Goal: Share content: Share content

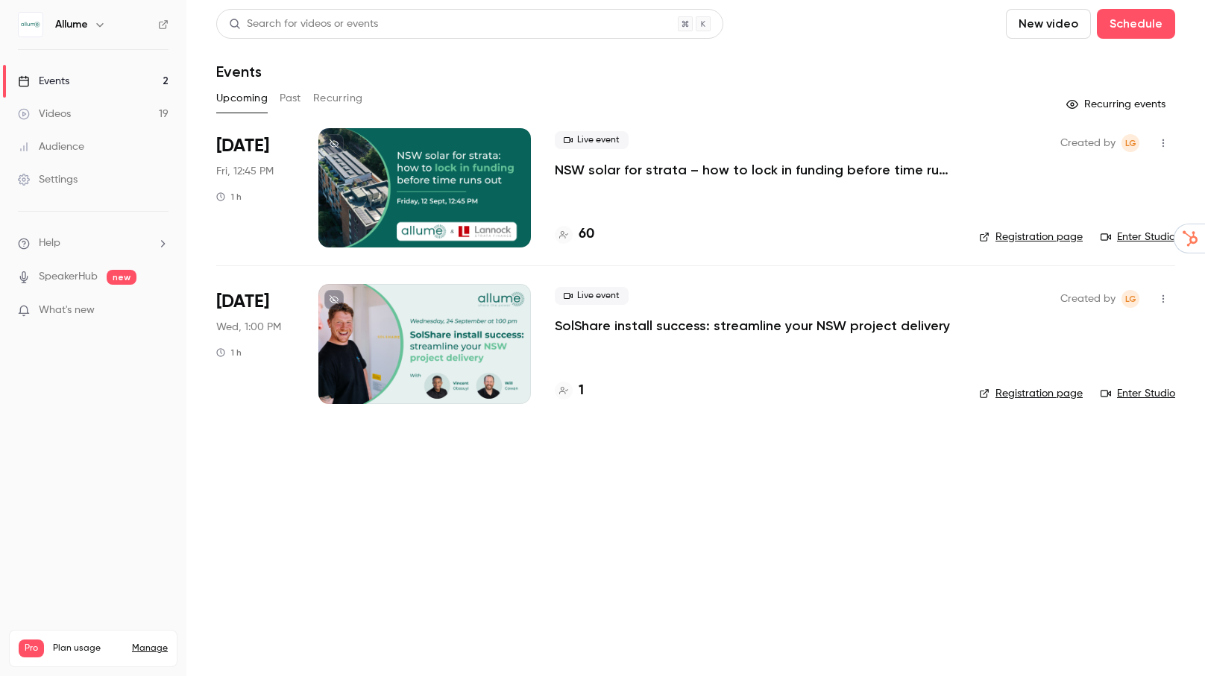
click at [588, 167] on p "NSW solar for strata – how to lock in funding before time runs out" at bounding box center [755, 170] width 400 height 18
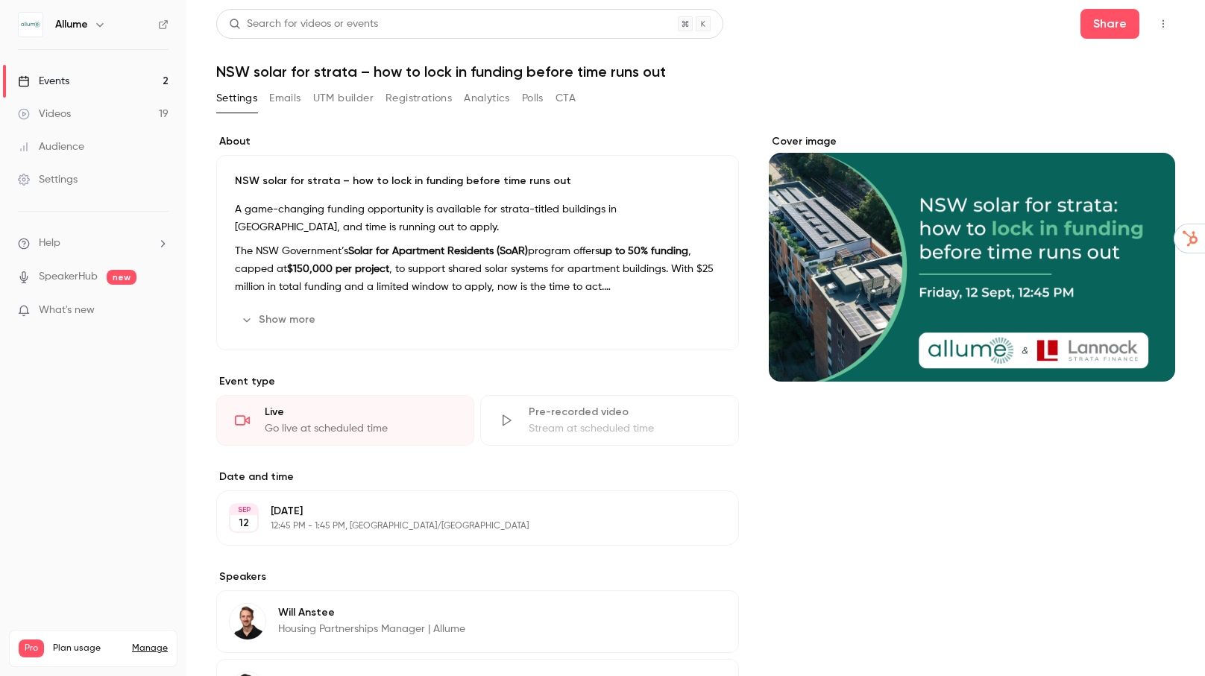
click at [422, 95] on button "Registrations" at bounding box center [418, 98] width 66 height 24
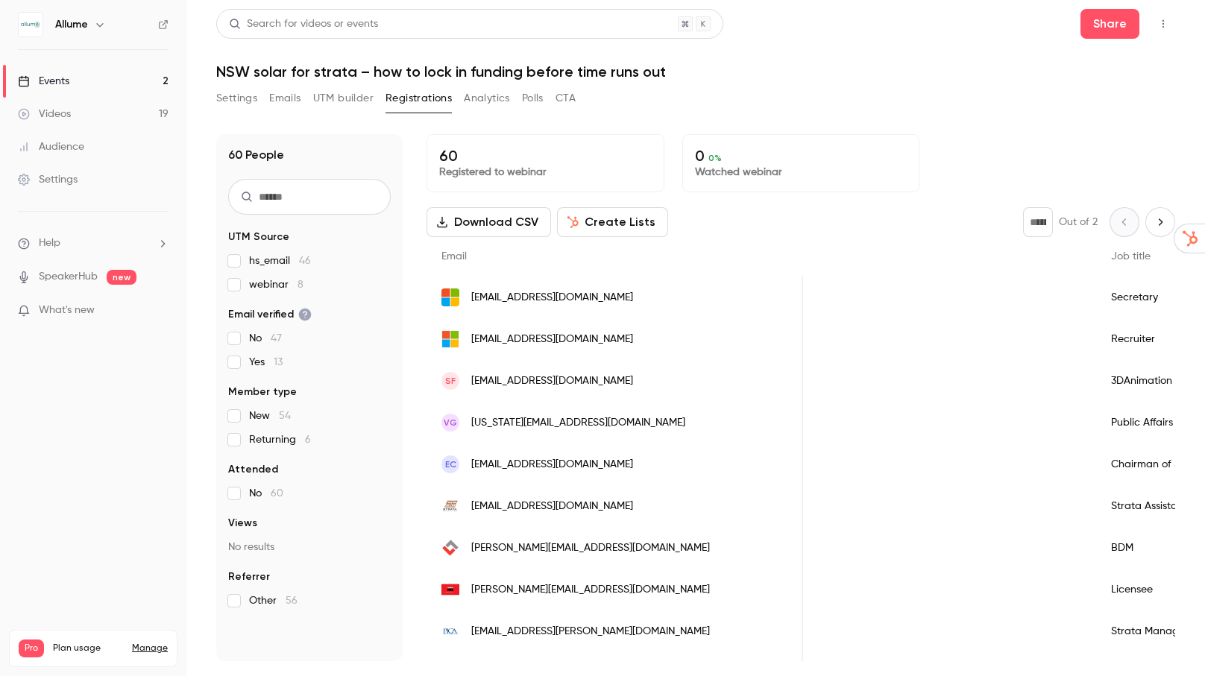
scroll to position [0, 971]
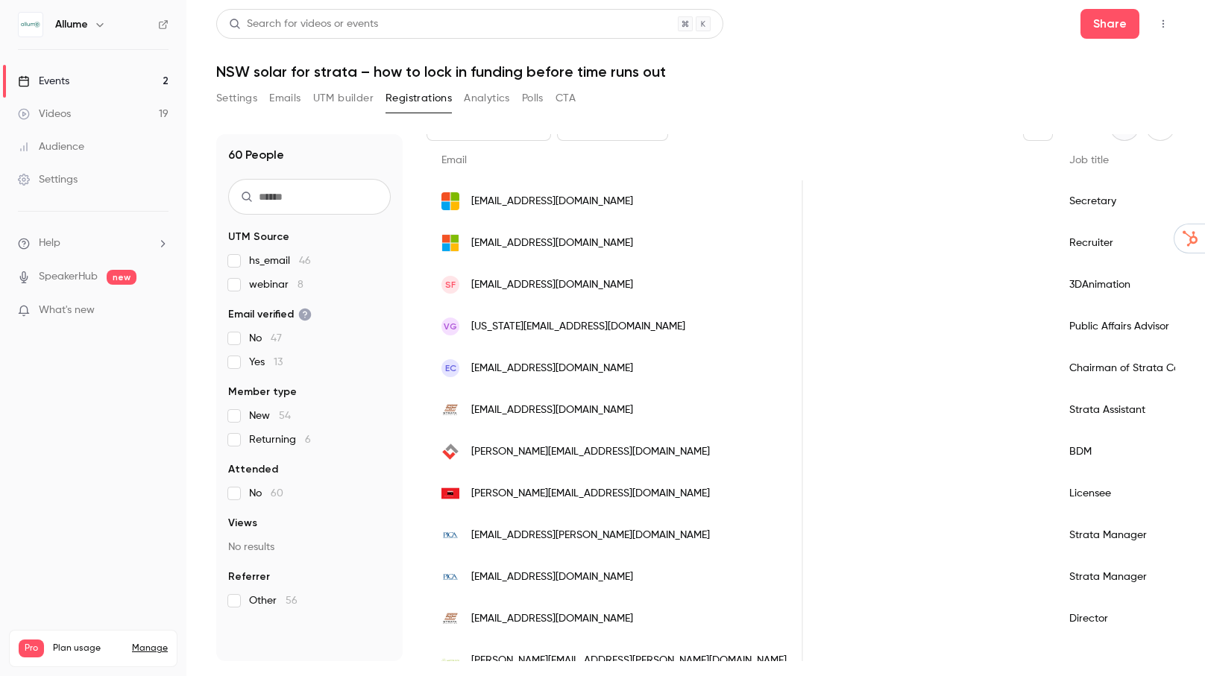
scroll to position [0, 1024]
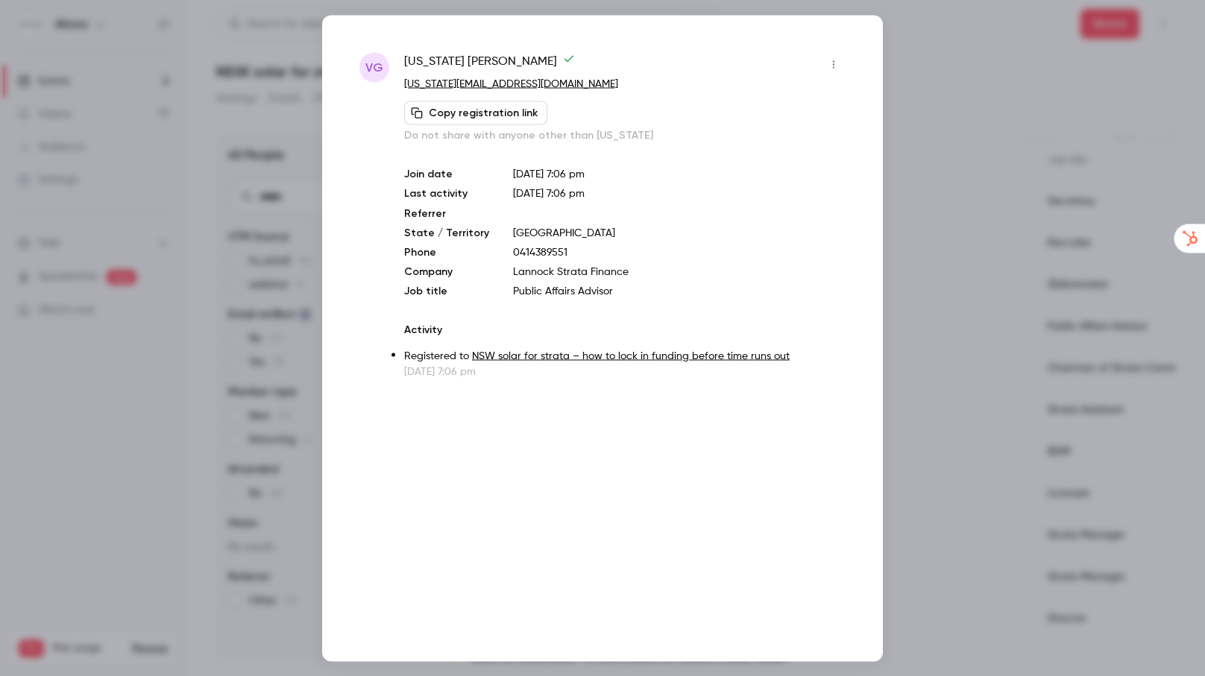
click at [953, 379] on div at bounding box center [602, 338] width 1205 height 676
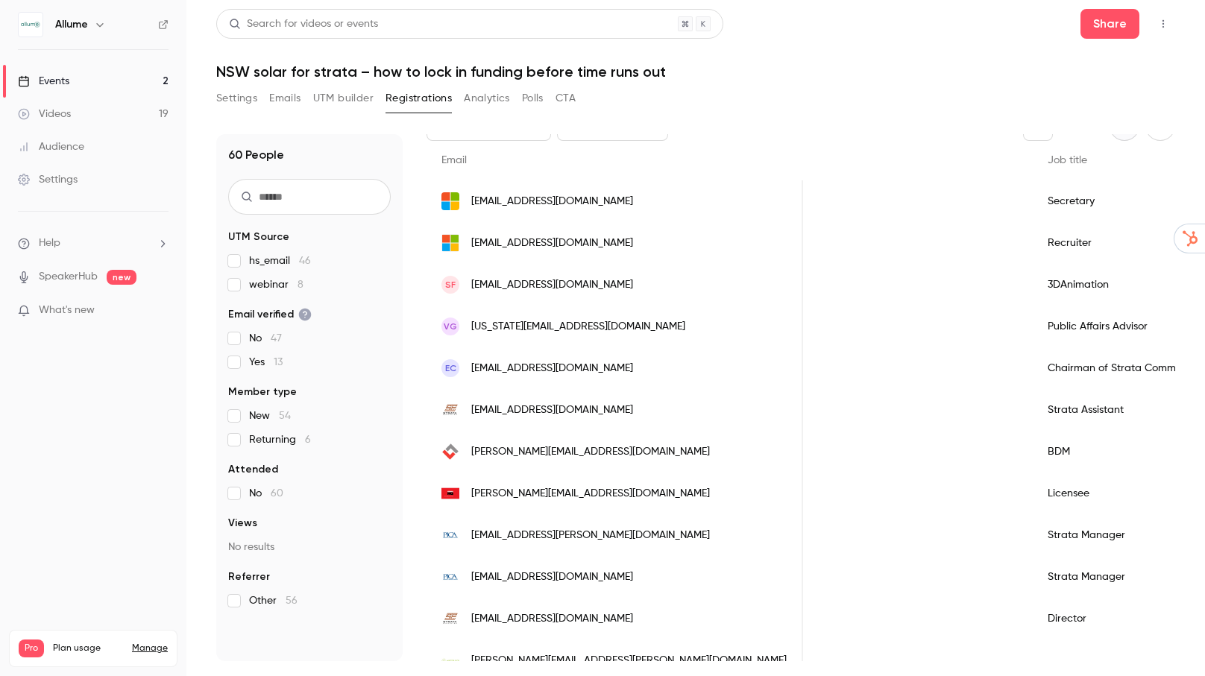
scroll to position [136, 0]
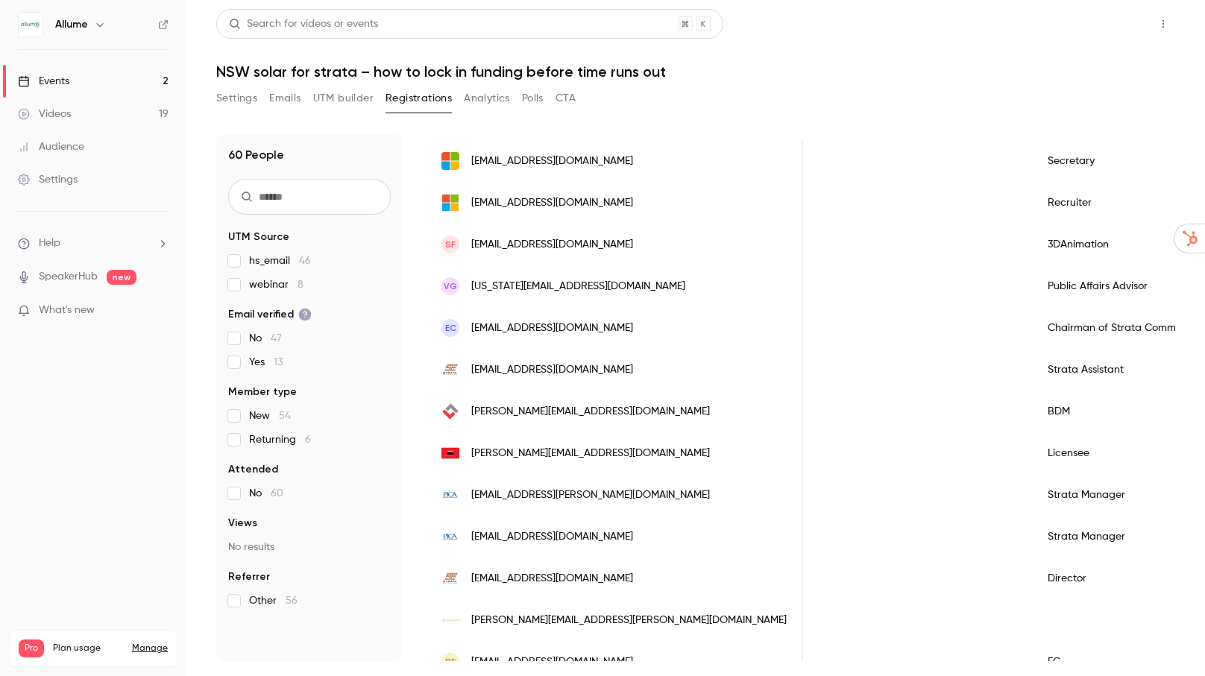
click at [1120, 31] on button "Share" at bounding box center [1109, 24] width 59 height 30
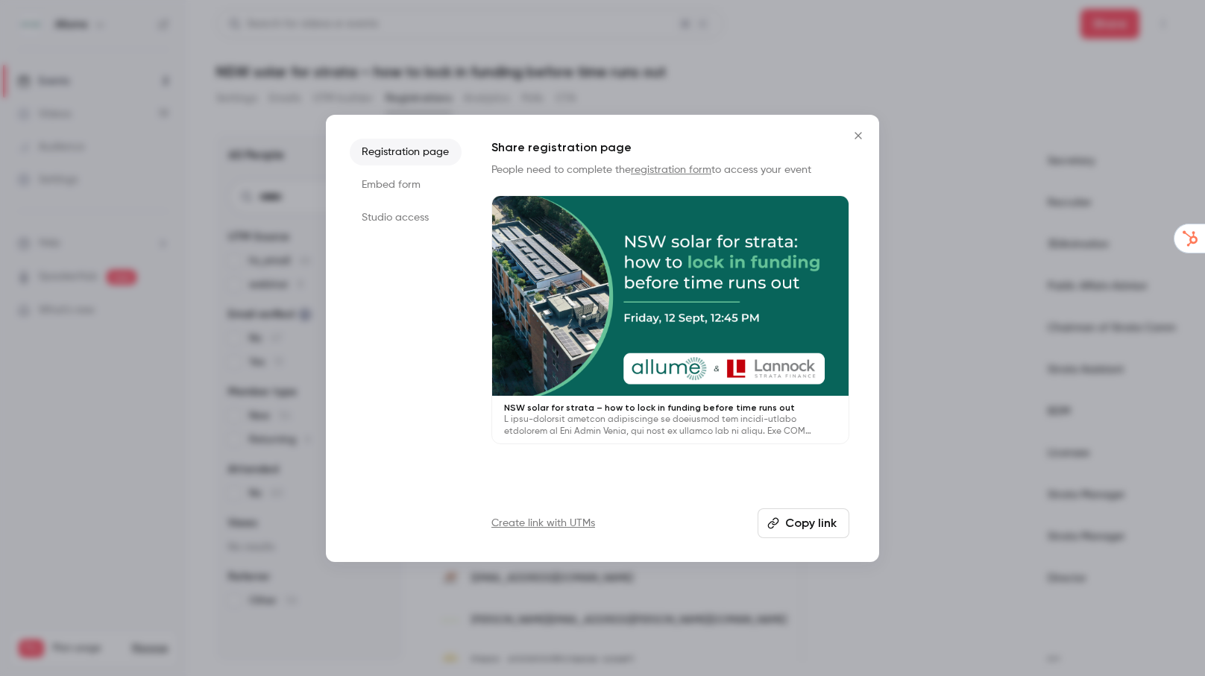
click at [397, 218] on li "Studio access" at bounding box center [406, 217] width 112 height 27
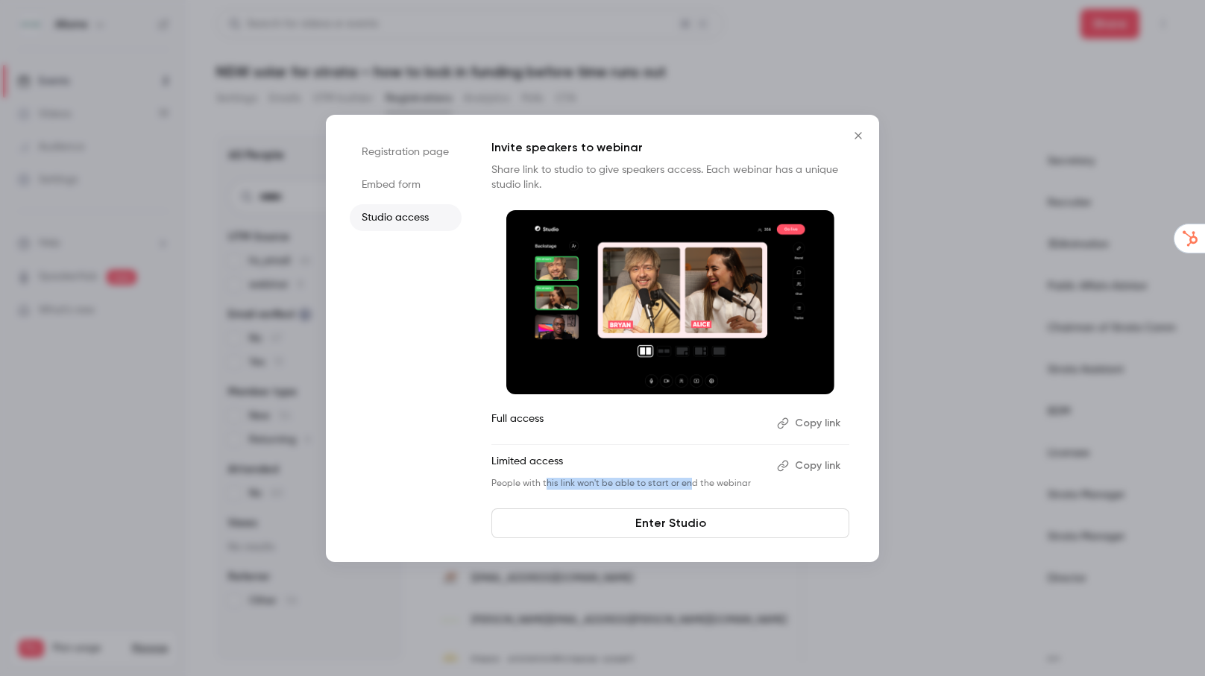
drag, startPoint x: 545, startPoint y: 482, endPoint x: 686, endPoint y: 484, distance: 140.9
click at [686, 484] on p "People with this link won't be able to start or end the webinar" at bounding box center [628, 484] width 274 height 12
click at [728, 485] on p "People with this link won't be able to start or end the webinar" at bounding box center [628, 484] width 274 height 12
click at [823, 468] on button "Copy link" at bounding box center [810, 466] width 78 height 24
click at [824, 470] on button "Copy link" at bounding box center [810, 466] width 78 height 24
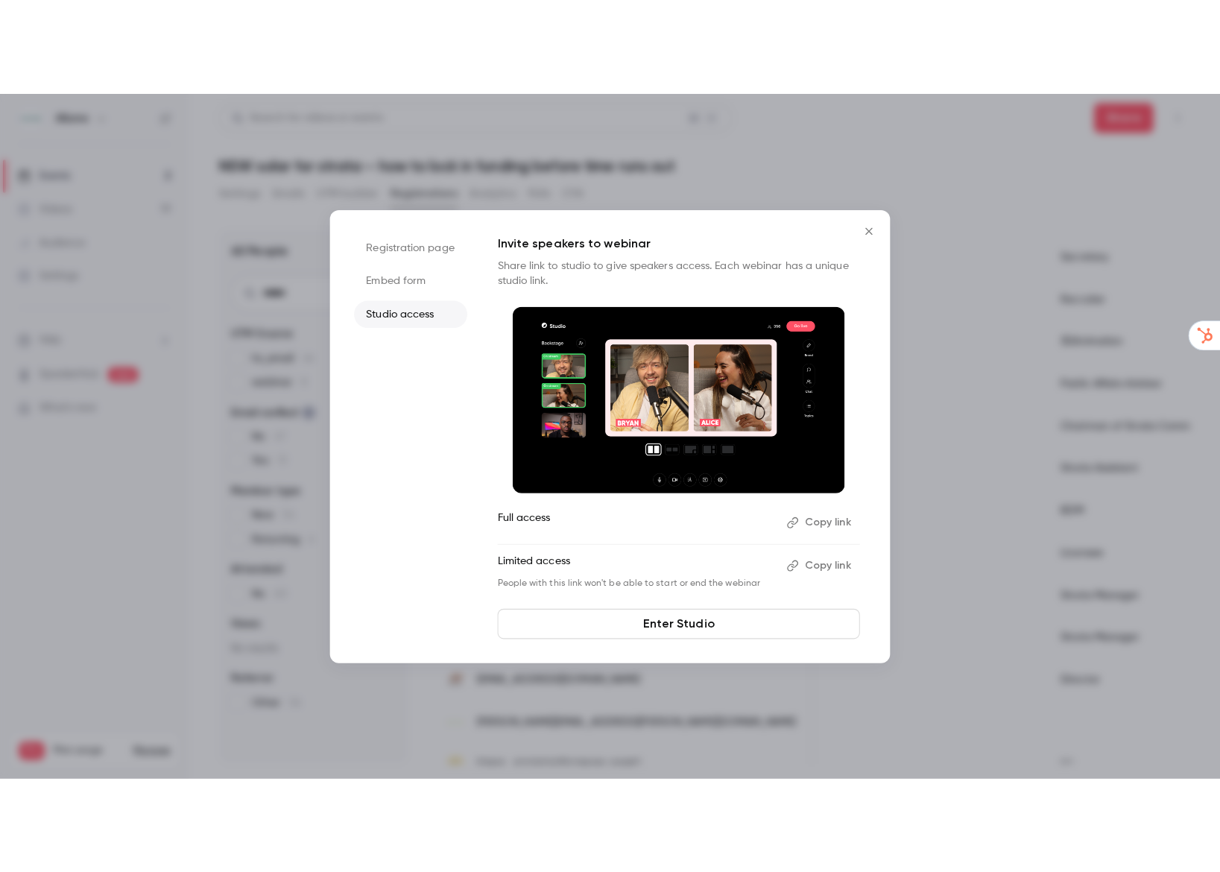
scroll to position [0, 1024]
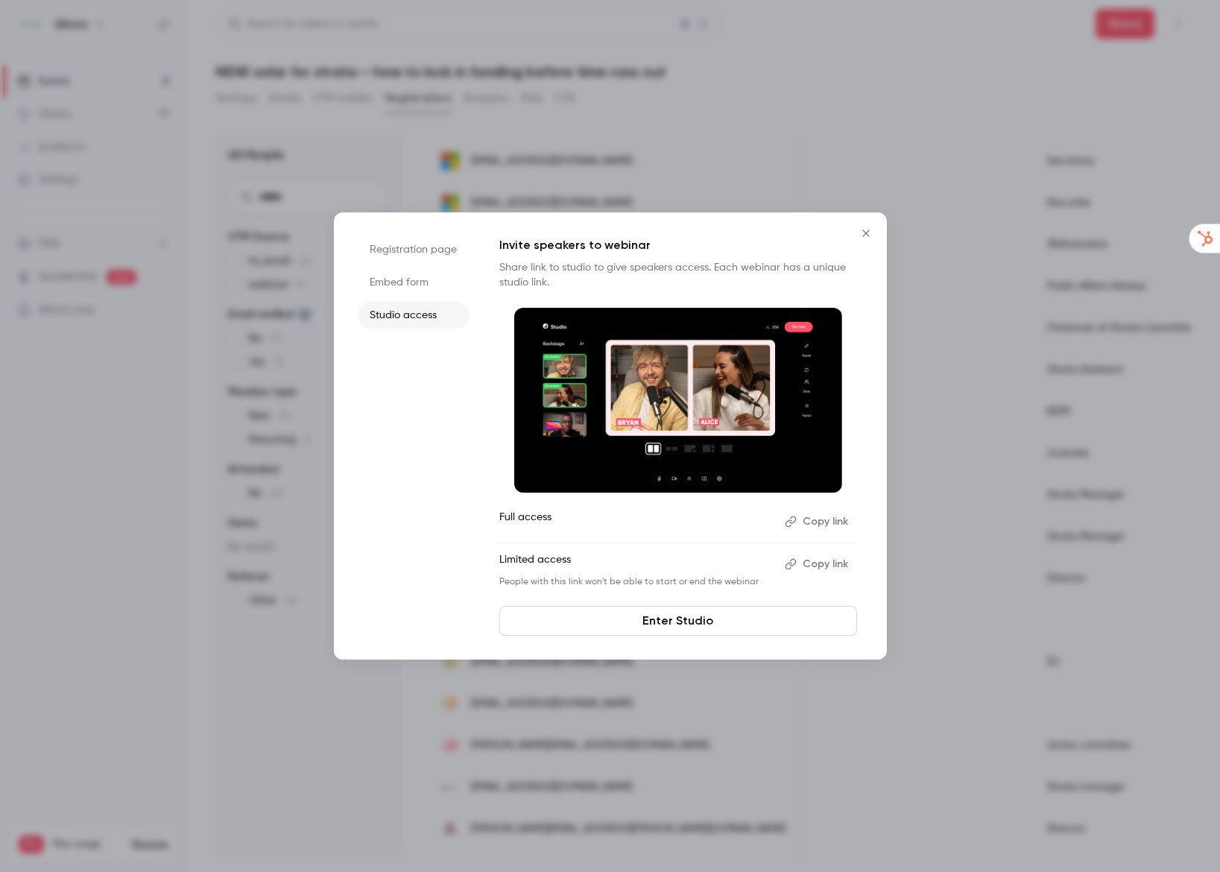
drag, startPoint x: 870, startPoint y: 232, endPoint x: 973, endPoint y: 325, distance: 138.8
click at [870, 232] on icon "Close" at bounding box center [866, 233] width 18 height 12
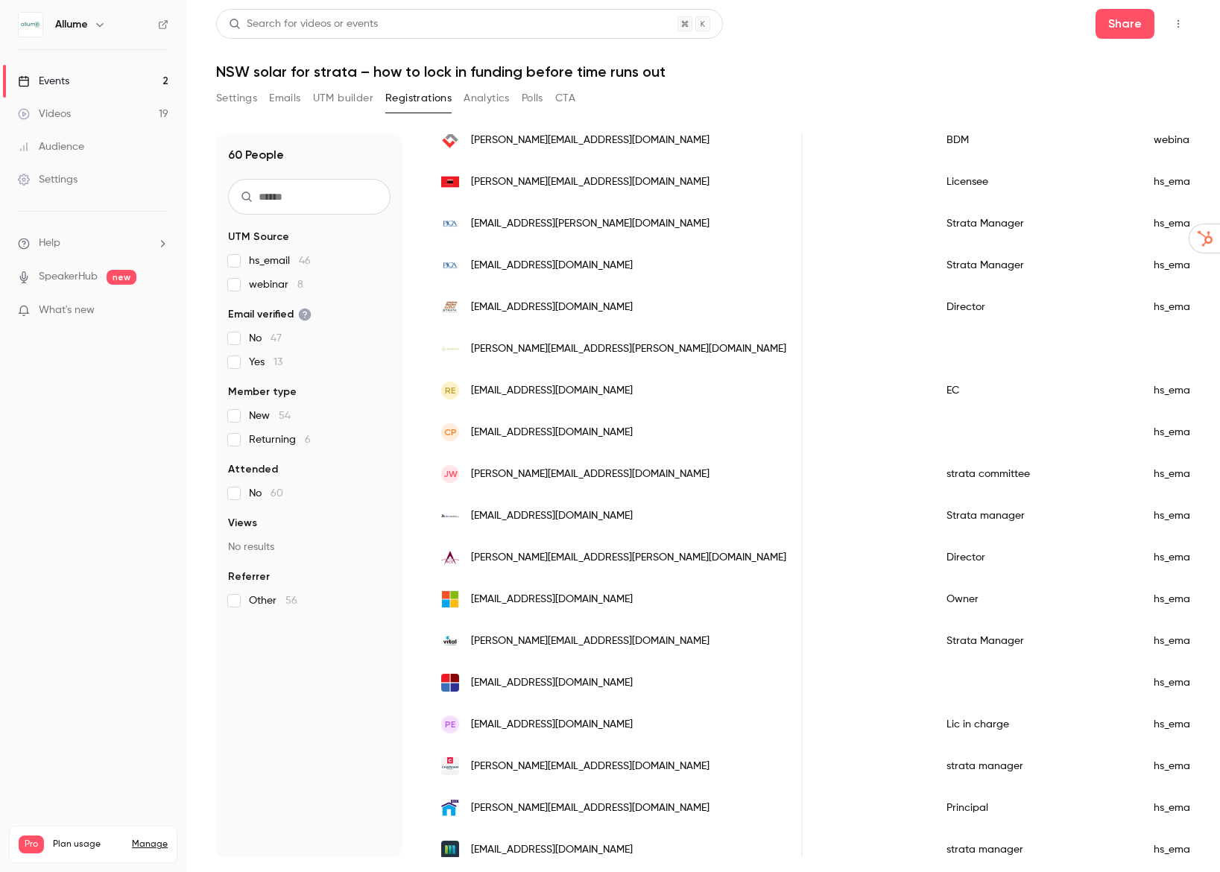
scroll to position [410, 0]
